Goal: Task Accomplishment & Management: Manage account settings

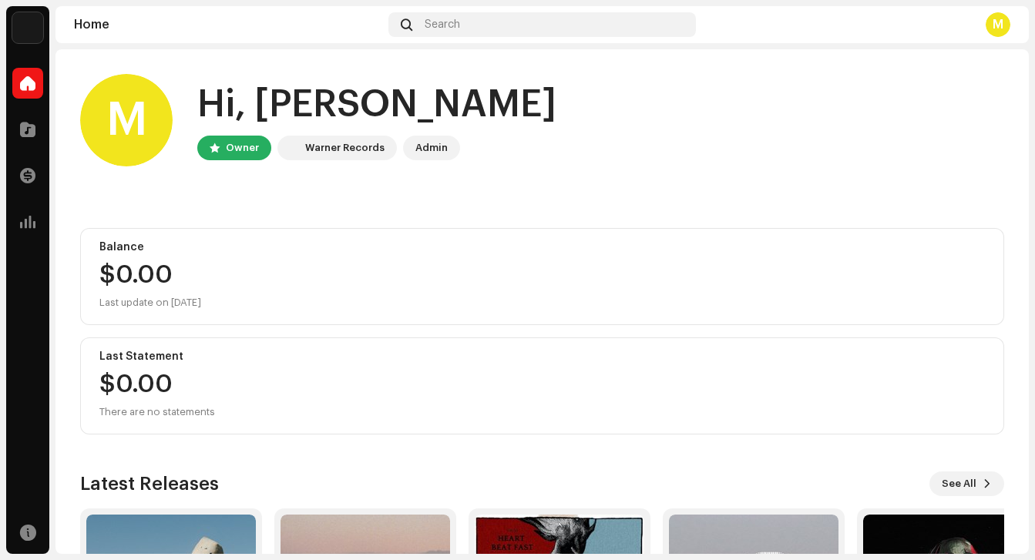
scroll to position [201, 0]
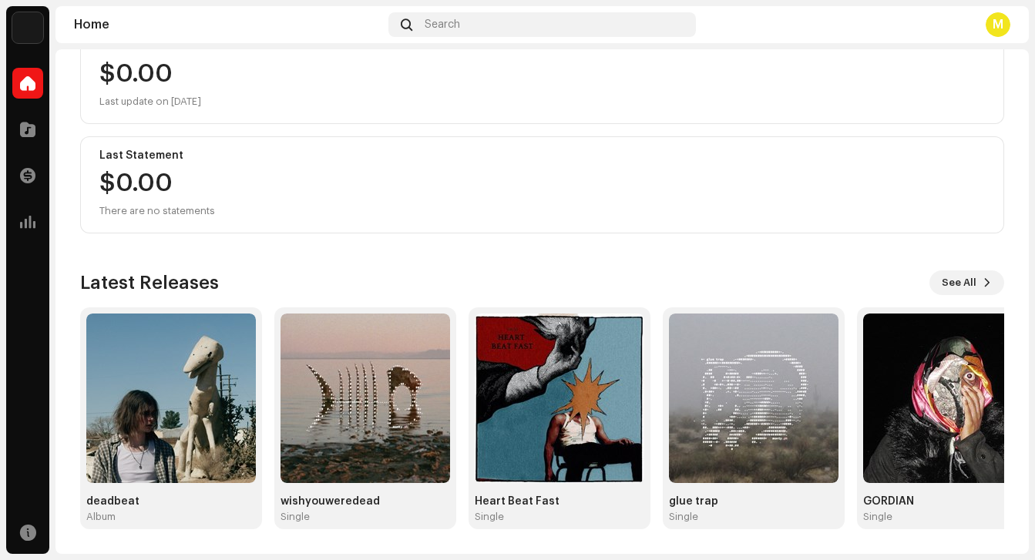
click at [149, 191] on div "$0.00 There are no statements" at bounding box center [157, 195] width 116 height 49
click at [197, 176] on div "$0.00 There are no statements" at bounding box center [157, 195] width 116 height 49
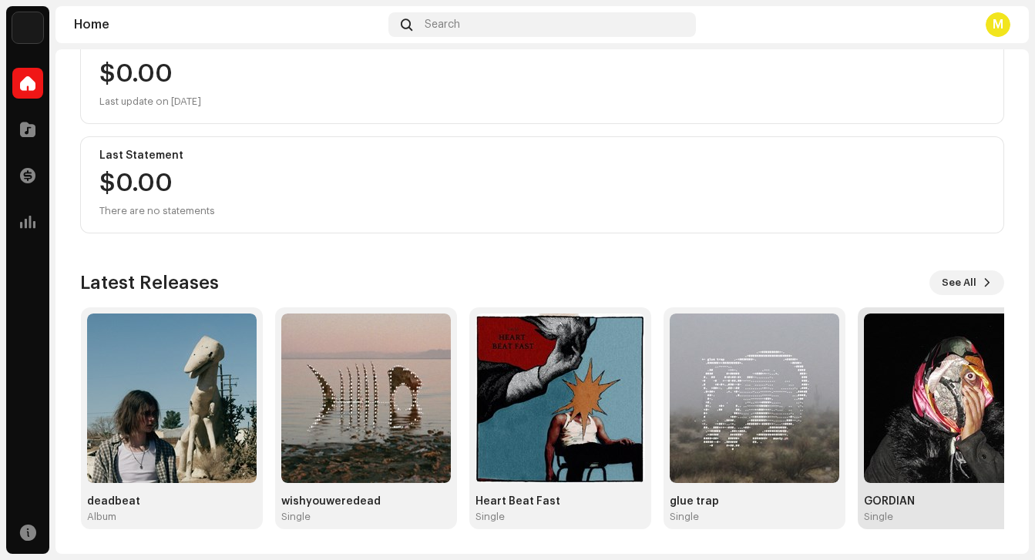
click at [929, 428] on img at bounding box center [948, 398] width 169 height 169
click at [926, 427] on img at bounding box center [947, 398] width 169 height 169
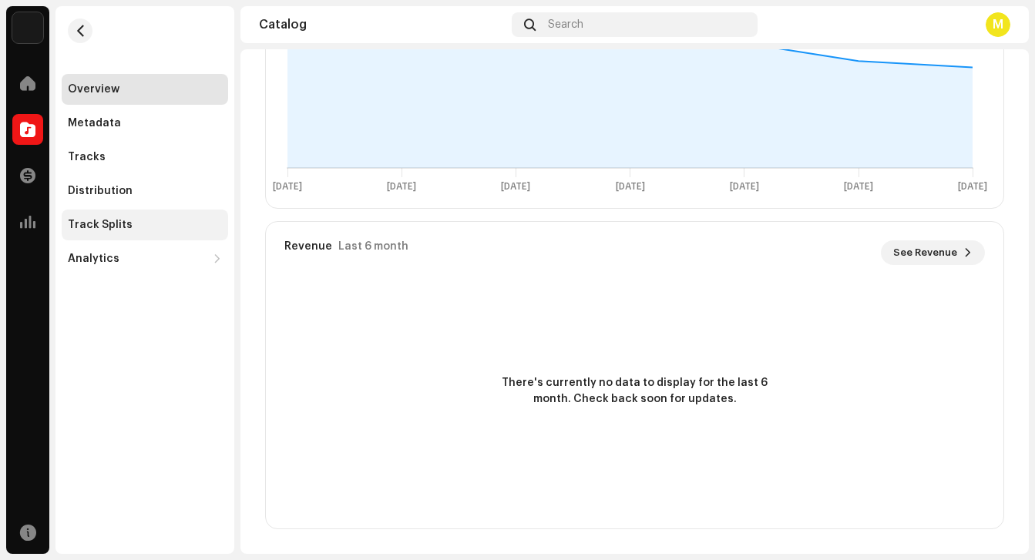
scroll to position [738, 0]
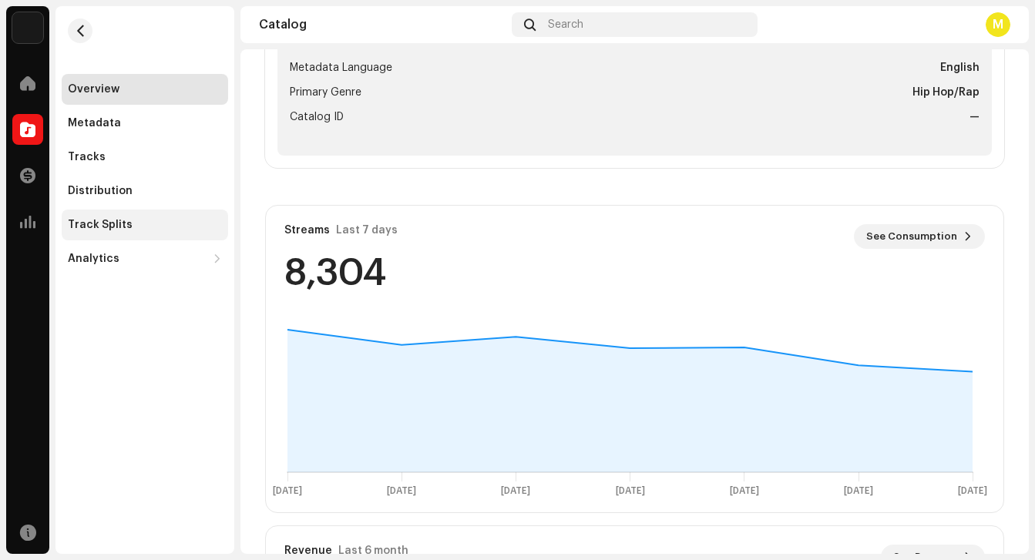
click at [116, 224] on div "Track Splits" at bounding box center [100, 225] width 65 height 12
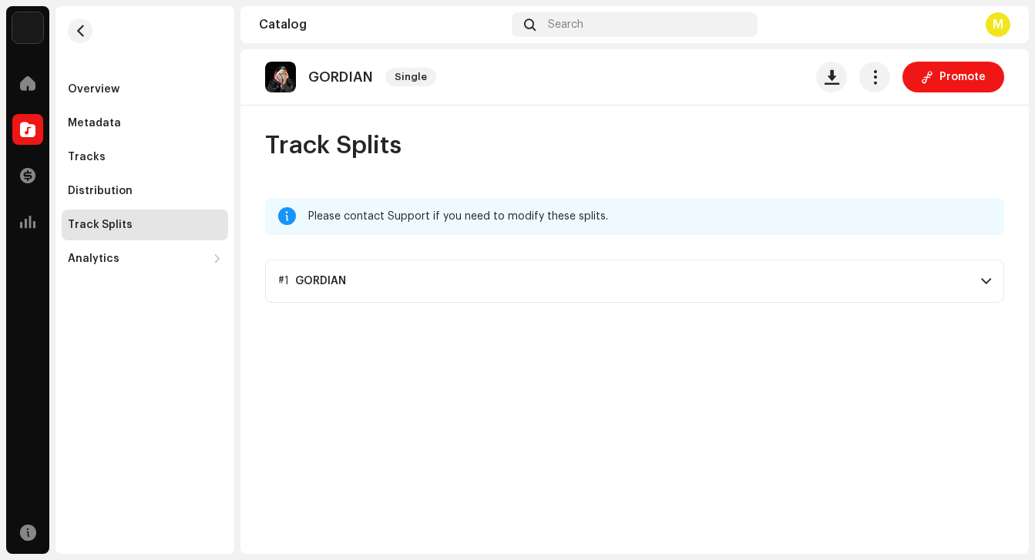
click at [561, 283] on p-accordion-header "#1 GORDIAN" at bounding box center [634, 281] width 739 height 43
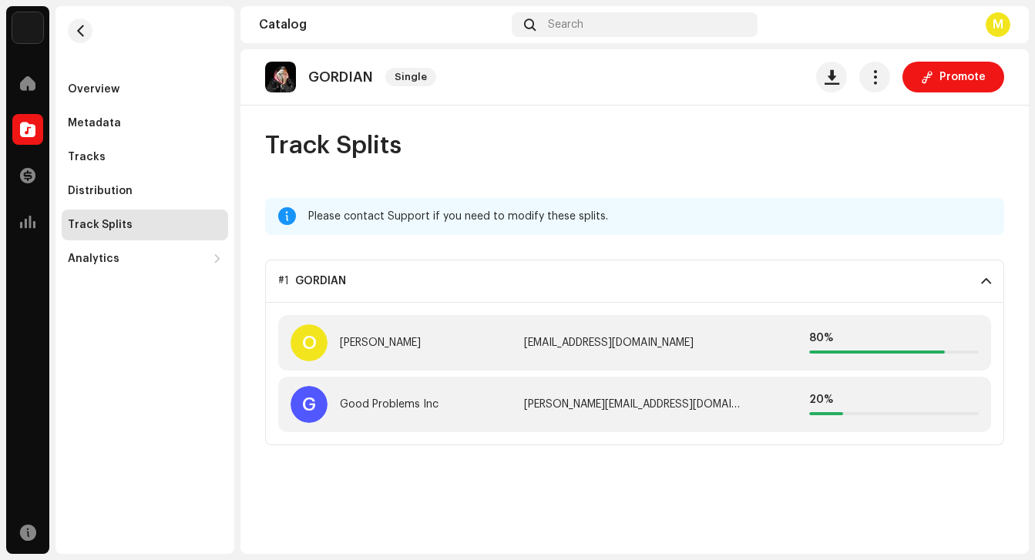
click at [515, 282] on p-accordion-header "#1 GORDIAN" at bounding box center [634, 281] width 739 height 43
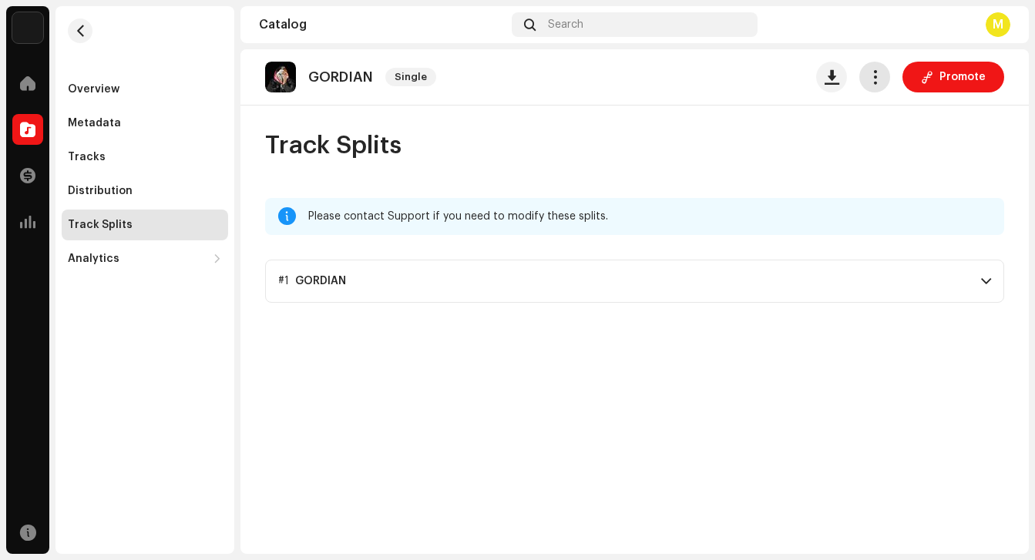
click at [877, 81] on span "button" at bounding box center [874, 77] width 15 height 12
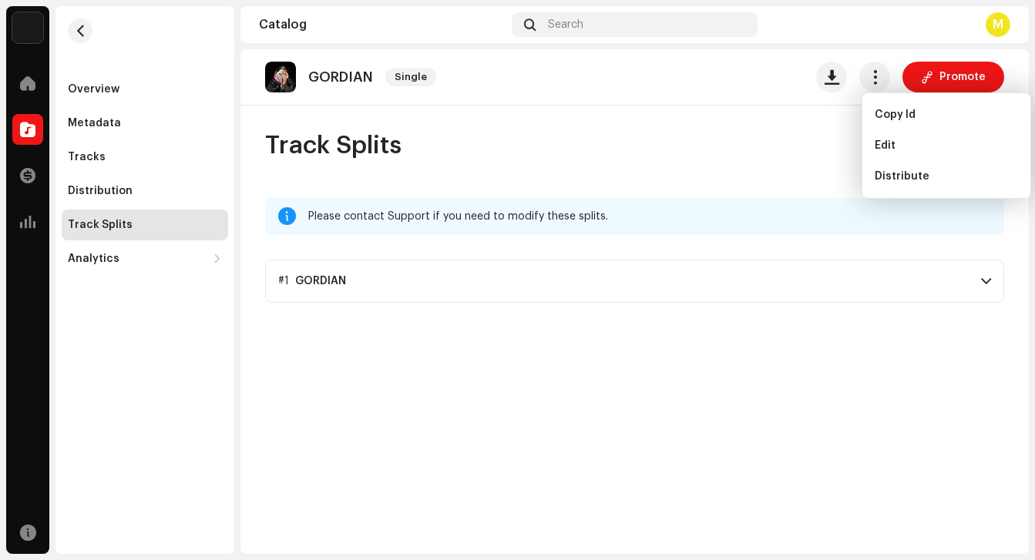
click at [598, 155] on div "Track Splits" at bounding box center [634, 145] width 739 height 31
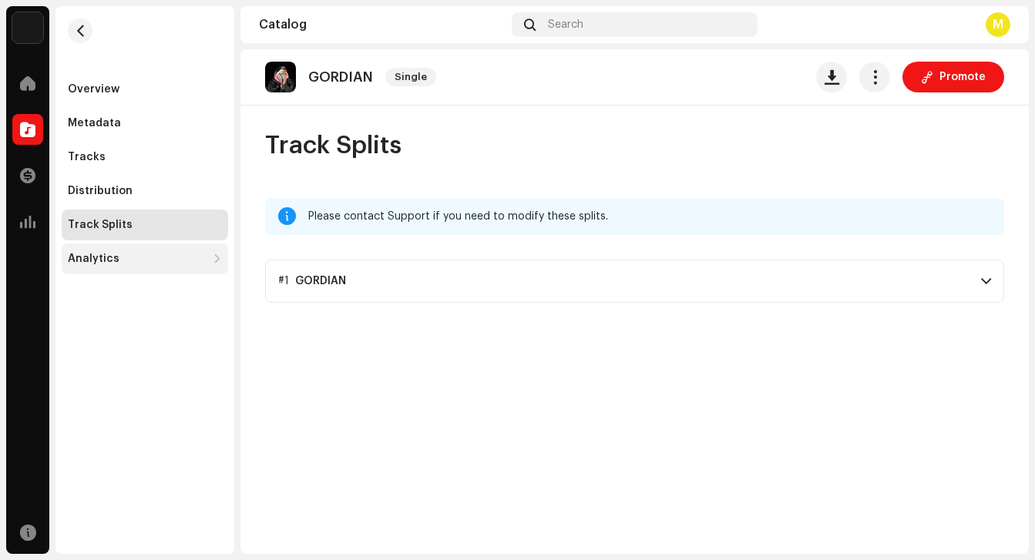
click at [128, 254] on div "Analytics" at bounding box center [137, 259] width 139 height 12
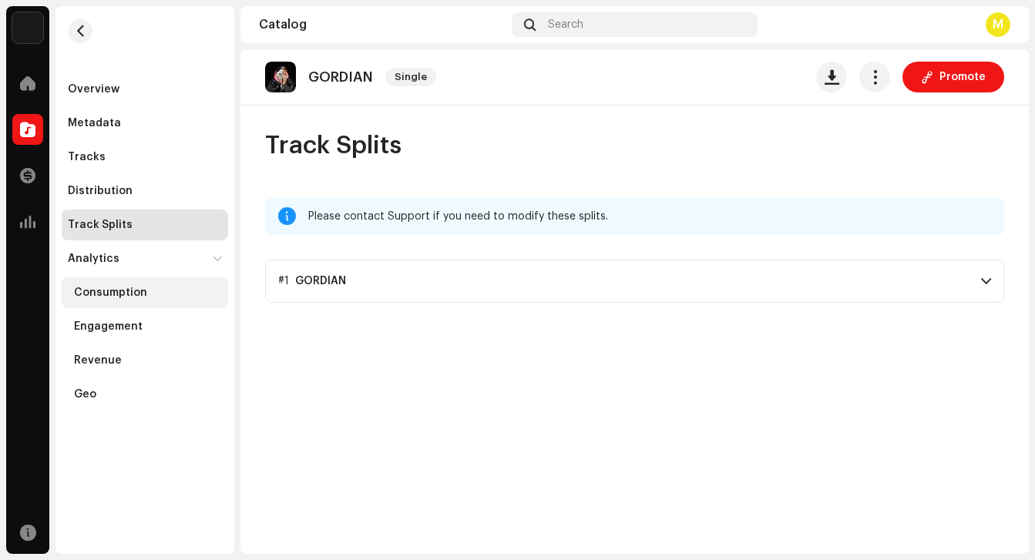
click at [148, 297] on div "Consumption" at bounding box center [148, 293] width 148 height 12
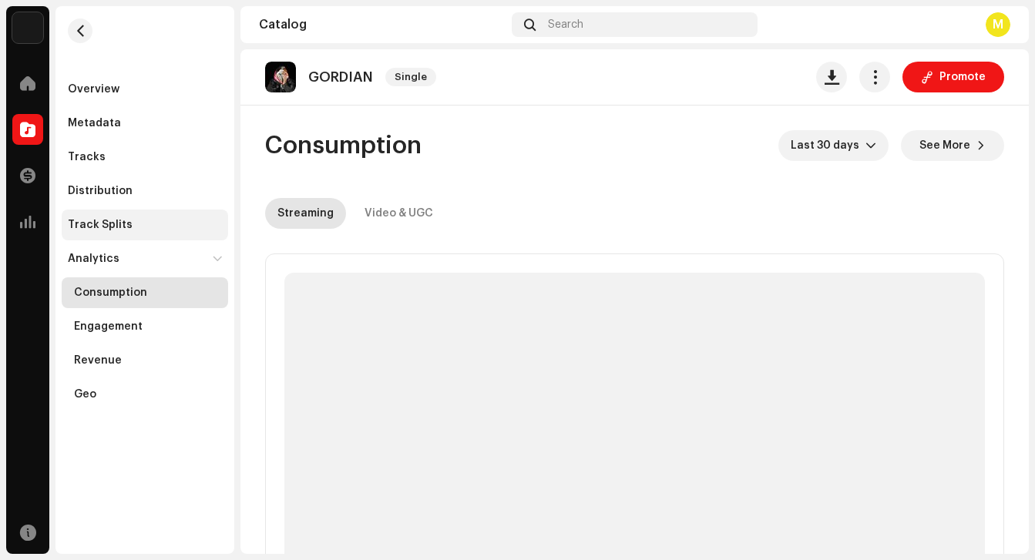
click at [152, 226] on div "Track Splits" at bounding box center [145, 225] width 154 height 12
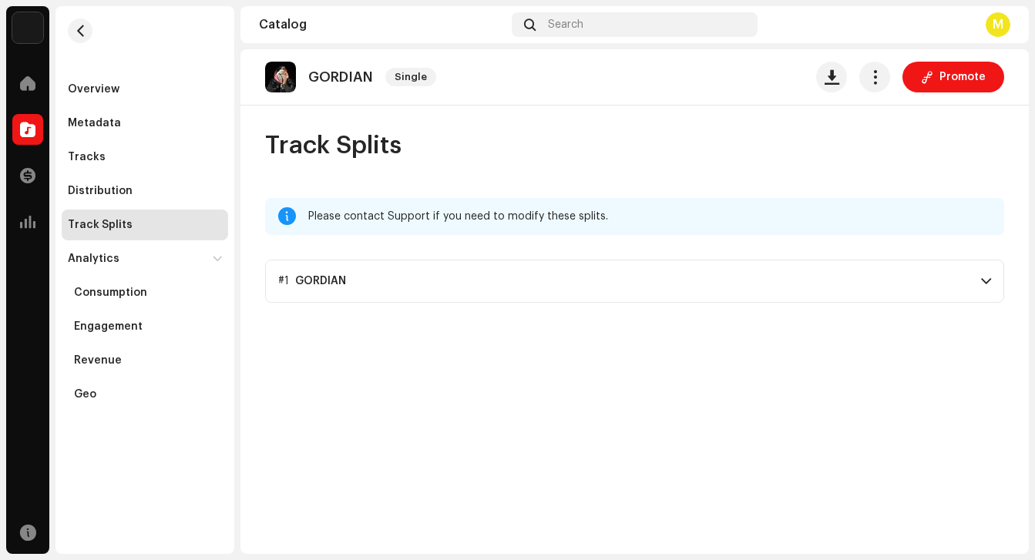
click at [349, 278] on p-accordion-header "#1 GORDIAN" at bounding box center [634, 281] width 739 height 43
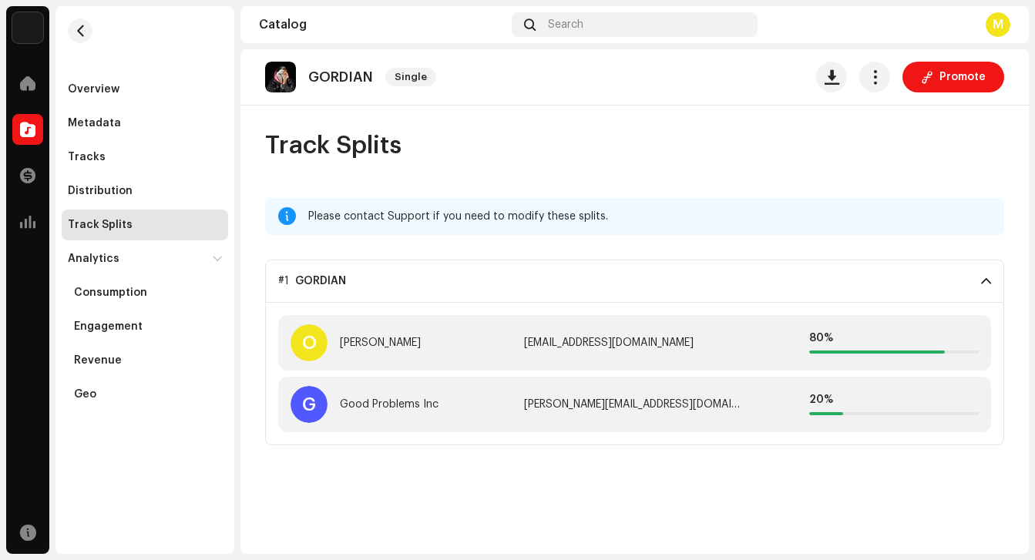
click at [25, 25] on img at bounding box center [27, 27] width 31 height 31
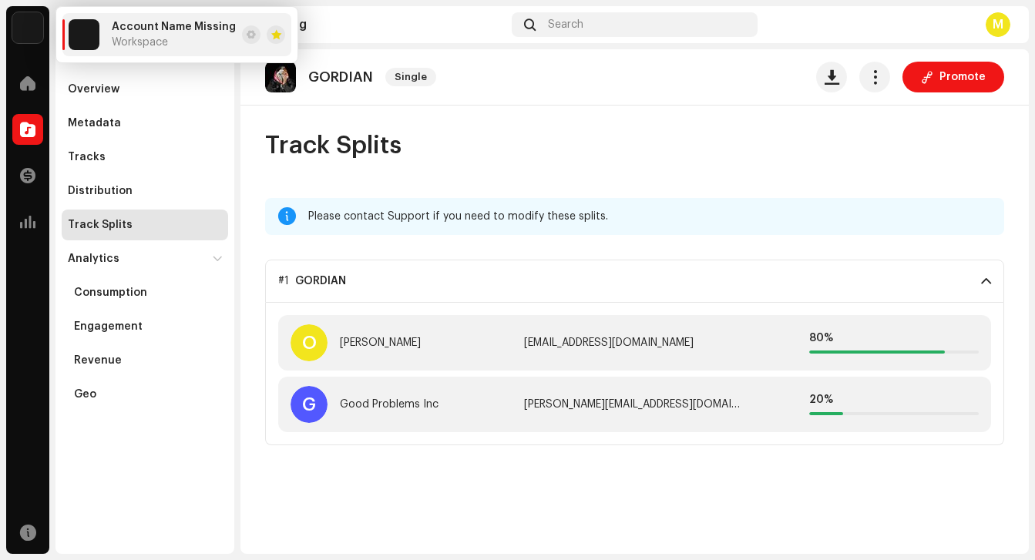
click at [25, 25] on img at bounding box center [27, 27] width 31 height 31
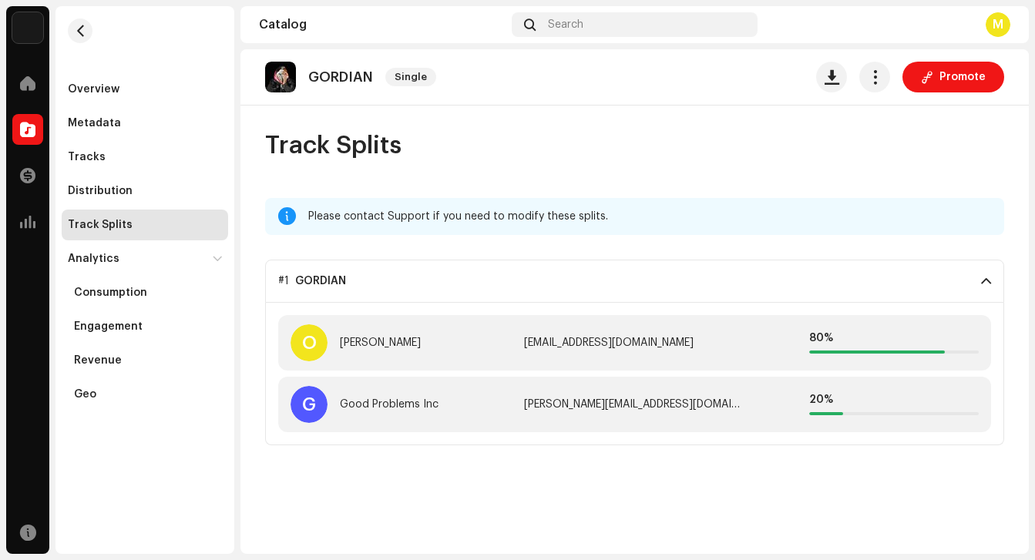
click at [995, 26] on div "M" at bounding box center [997, 24] width 25 height 25
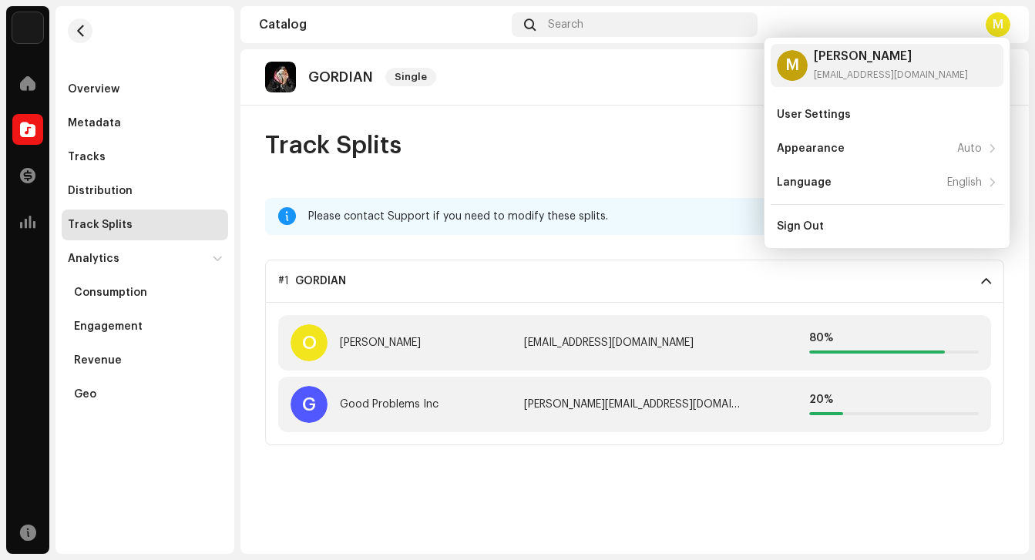
click at [26, 19] on img at bounding box center [27, 27] width 31 height 31
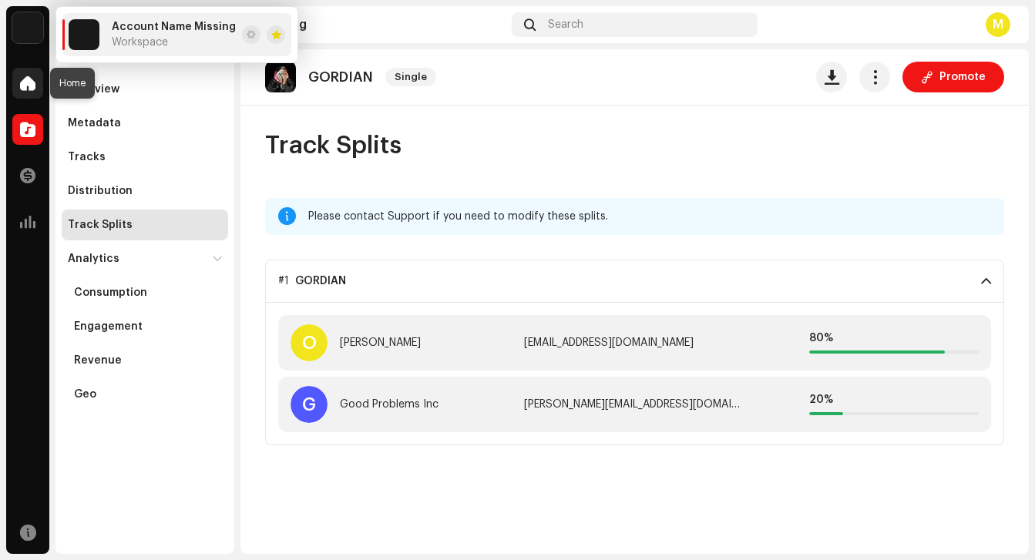
click at [23, 83] on span at bounding box center [27, 83] width 15 height 12
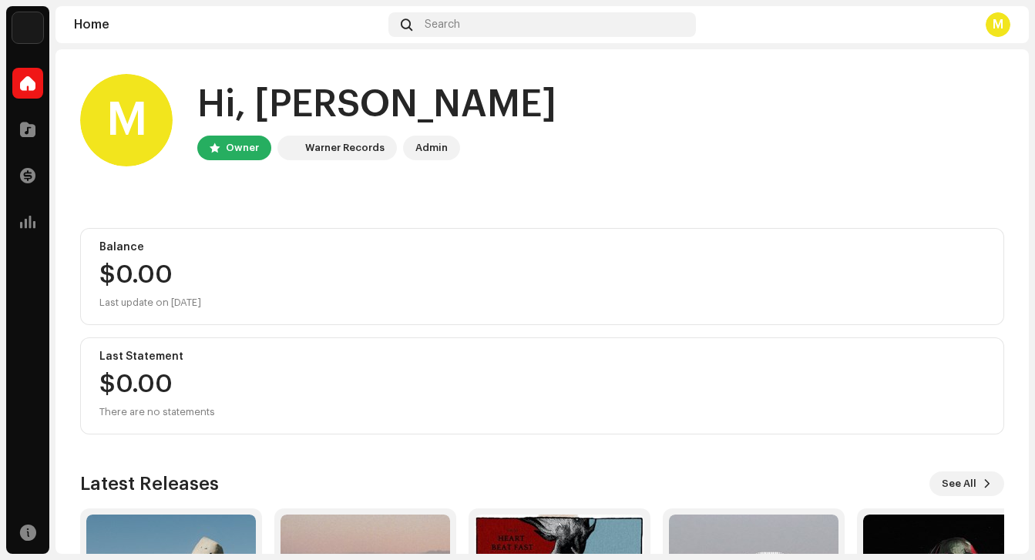
click at [35, 25] on img at bounding box center [27, 27] width 31 height 31
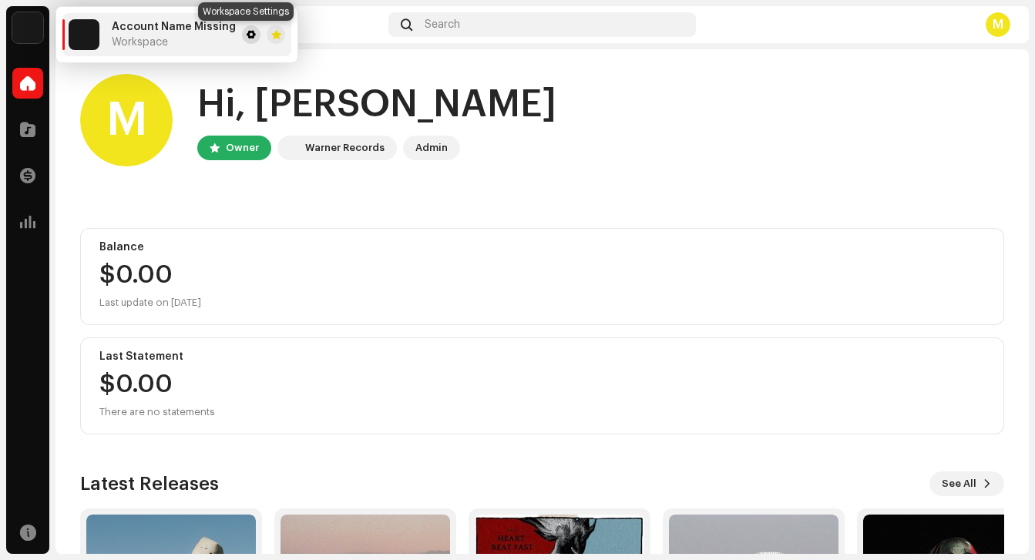
click at [247, 32] on span at bounding box center [251, 35] width 9 height 12
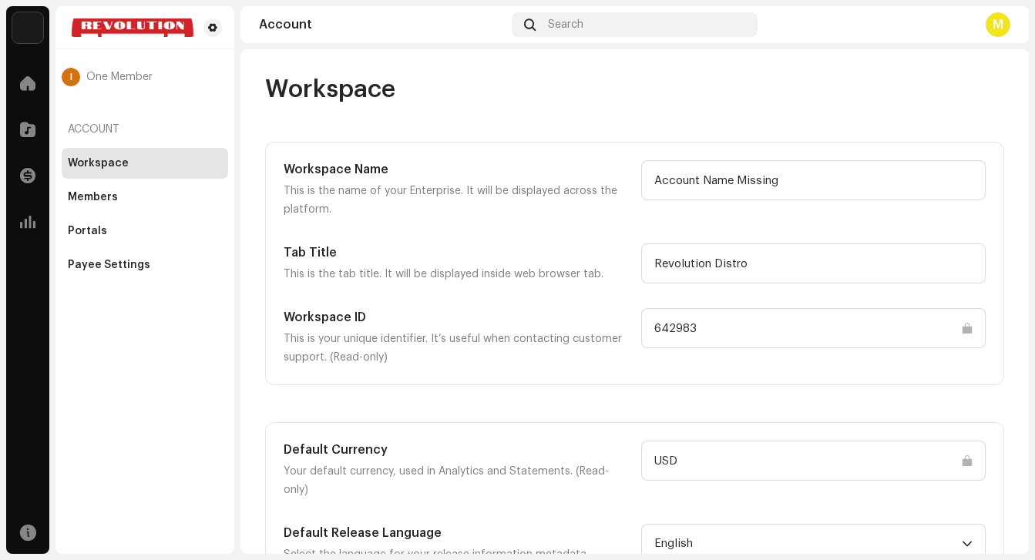
click at [1002, 24] on div "M" at bounding box center [997, 24] width 25 height 25
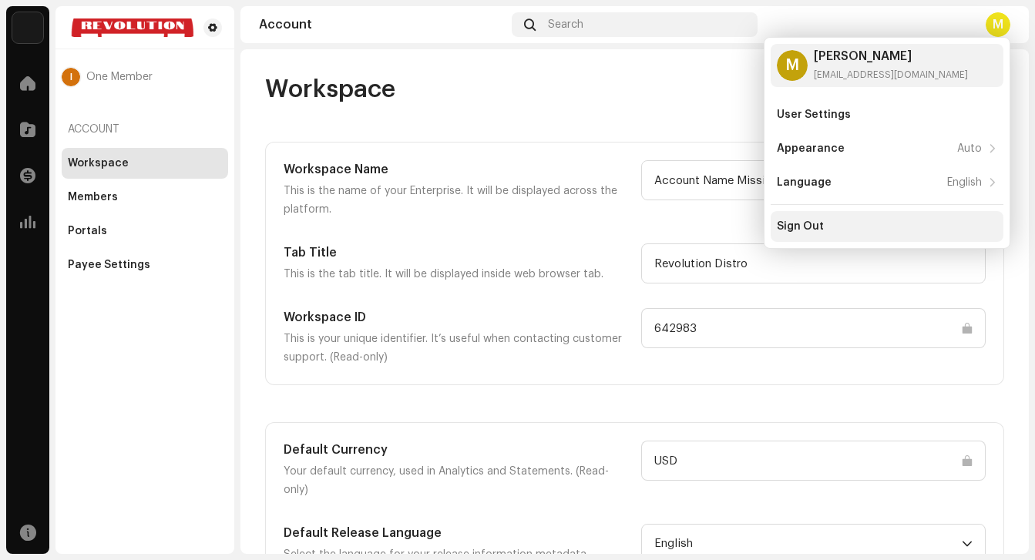
click at [813, 222] on div "Sign Out" at bounding box center [799, 226] width 47 height 12
click at [227, 333] on div "I One Member Account Workspace Members Portals Payee Settings" at bounding box center [144, 280] width 179 height 548
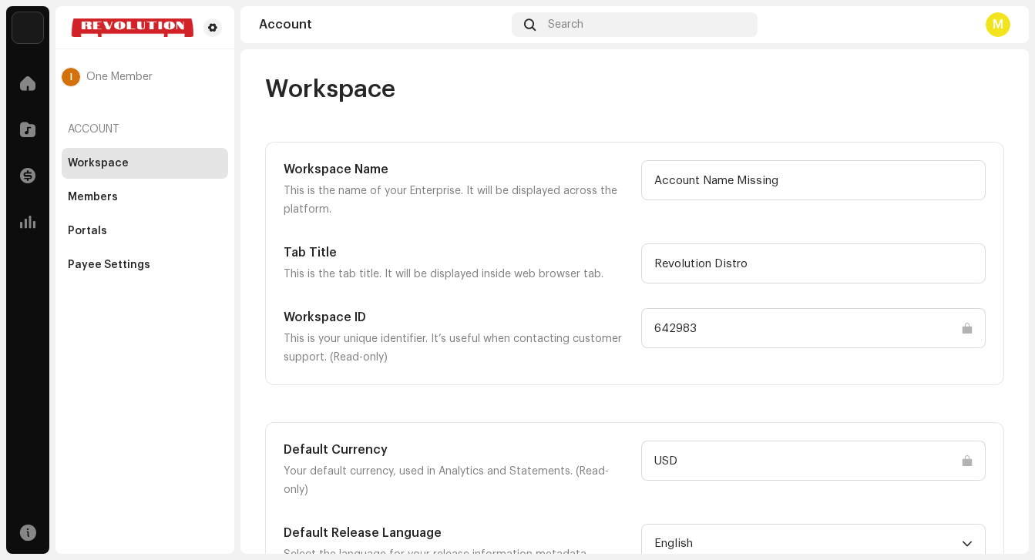
click at [808, 228] on div "Sign Out" at bounding box center [799, 226] width 47 height 12
